Goal: Task Accomplishment & Management: Manage account settings

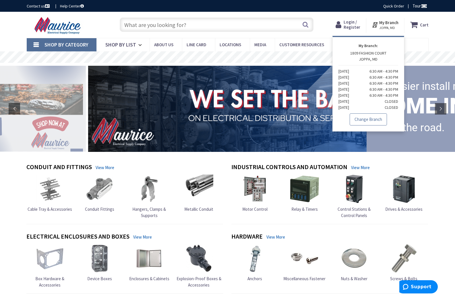
click at [366, 118] on link "Change Branch" at bounding box center [368, 120] width 37 height 12
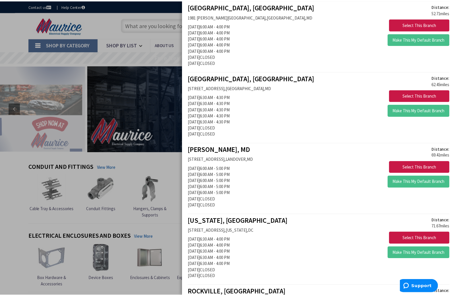
scroll to position [287, 0]
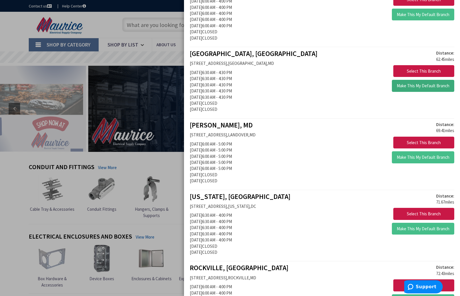
click at [427, 82] on button "Make This My Default Branch" at bounding box center [423, 86] width 62 height 12
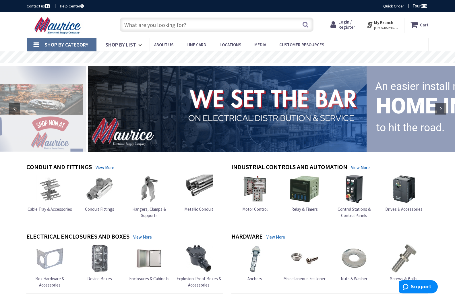
click at [168, 25] on input "text" at bounding box center [217, 25] width 194 height 14
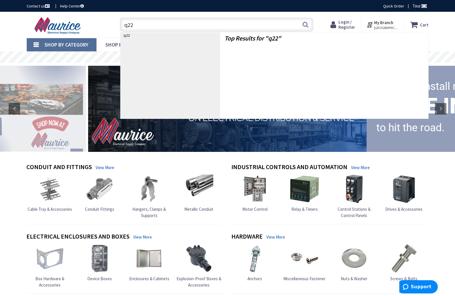
type input "q225"
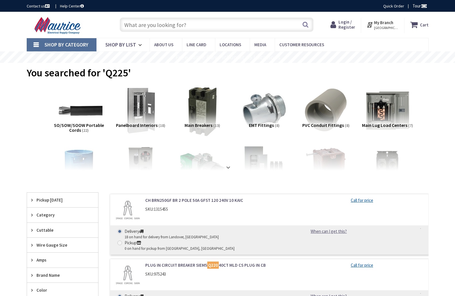
click at [170, 87] on main "You searched for 'Q225' View Subcategories SO/SOW/SOOW Portable Cords (22) Pane…" at bounding box center [227, 296] width 431 height 467
